Goal: Navigation & Orientation: Find specific page/section

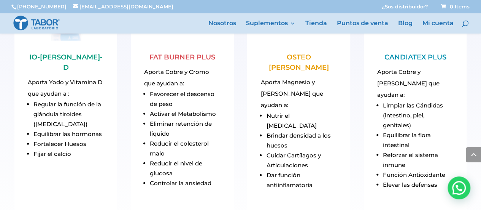
scroll to position [913, 0]
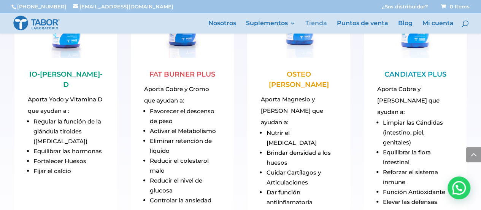
click at [322, 21] on link "Tienda" at bounding box center [316, 27] width 22 height 13
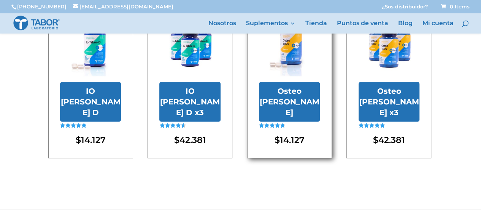
scroll to position [251, 0]
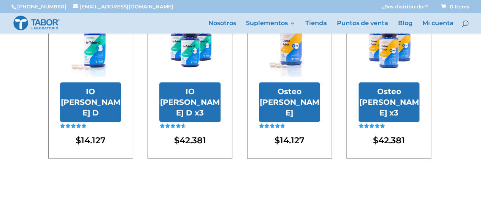
click at [48, 21] on img at bounding box center [36, 23] width 47 height 16
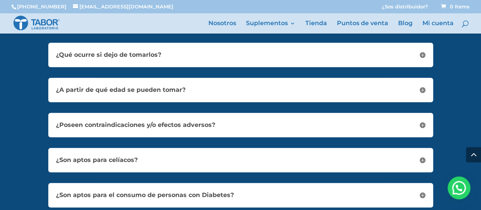
scroll to position [1642, 0]
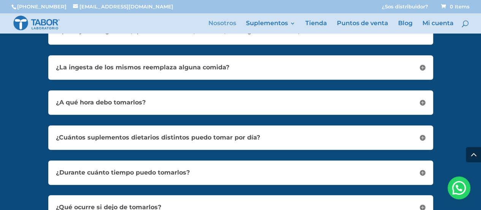
click at [219, 25] on link "Nosotros" at bounding box center [222, 27] width 28 height 13
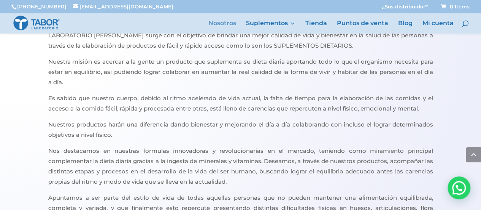
scroll to position [432, 0]
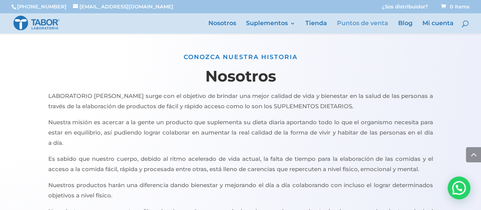
click at [369, 25] on link "Puntos de venta" at bounding box center [362, 27] width 51 height 13
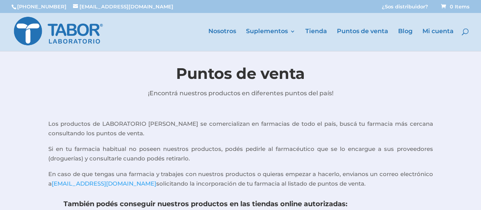
scroll to position [266, 0]
